Goal: Transaction & Acquisition: Download file/media

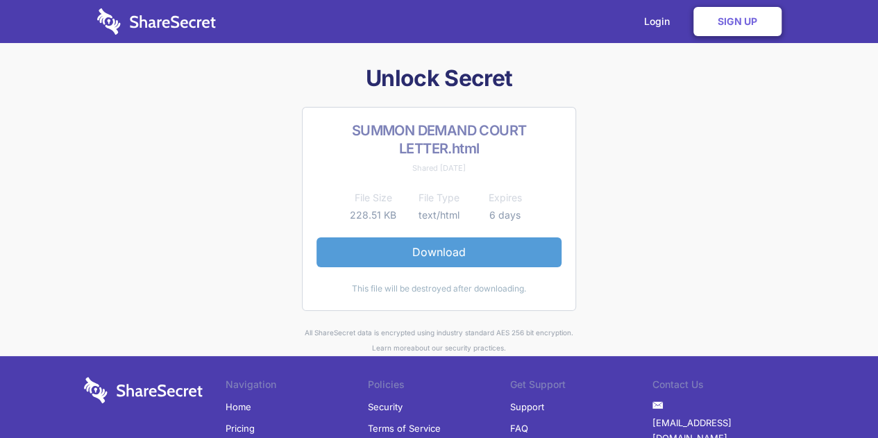
click at [530, 251] on link "Download" at bounding box center [438, 251] width 245 height 29
click at [416, 251] on link "Download" at bounding box center [438, 251] width 245 height 29
click at [450, 260] on link "Download" at bounding box center [438, 251] width 245 height 29
